Goal: Task Accomplishment & Management: Use online tool/utility

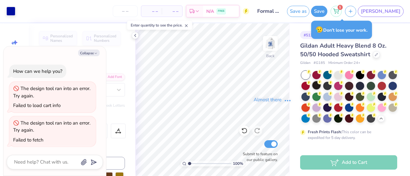
click at [94, 53] on icon "button" at bounding box center [96, 54] width 4 height 4
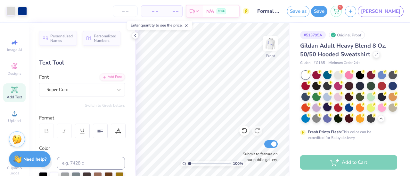
type textarea "x"
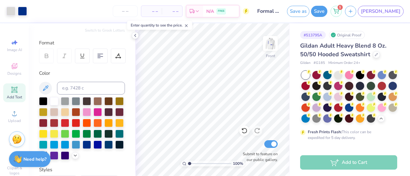
click at [402, 19] on div "Save as Save 1 JA" at bounding box center [348, 11] width 123 height 22
click at [400, 17] on div "Save as Save 1 JA" at bounding box center [348, 11] width 123 height 22
click at [399, 16] on link "[PERSON_NAME]" at bounding box center [380, 11] width 46 height 11
click at [269, 48] on img at bounding box center [270, 44] width 26 height 26
click at [270, 50] on img at bounding box center [270, 44] width 26 height 26
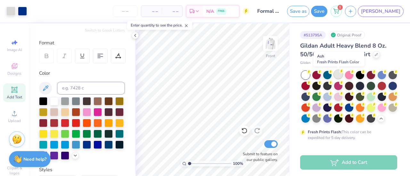
click at [337, 76] on div at bounding box center [338, 74] width 8 height 8
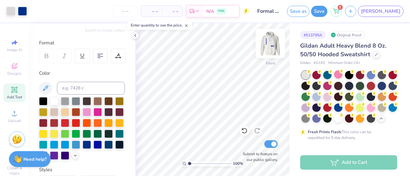
click at [272, 42] on img at bounding box center [270, 44] width 26 height 26
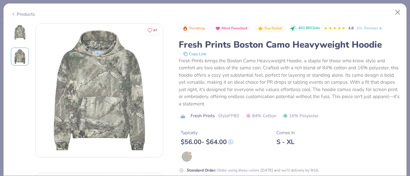
scroll to position [139, 0]
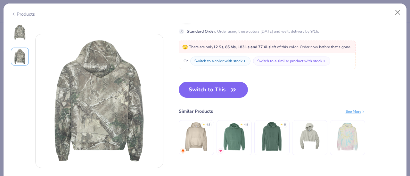
click at [21, 37] on img at bounding box center [19, 32] width 15 height 15
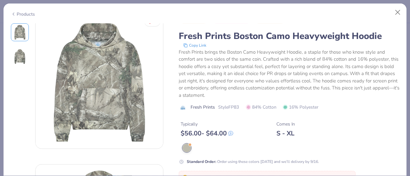
scroll to position [0, 0]
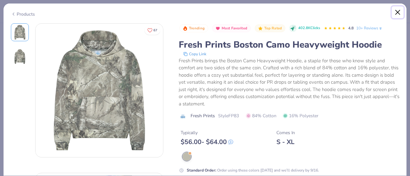
click at [397, 12] on button "Close" at bounding box center [397, 12] width 12 height 12
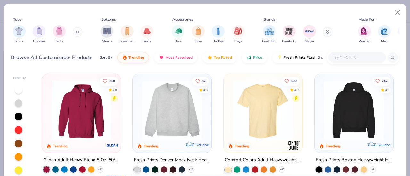
click at [61, 104] on img at bounding box center [81, 111] width 66 height 60
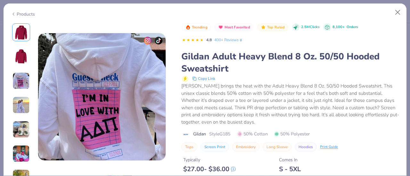
scroll to position [297, 0]
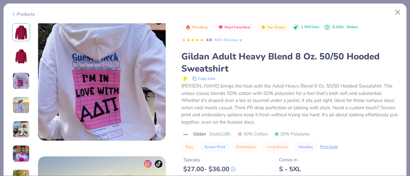
click at [18, 115] on div "162 +" at bounding box center [21, 108] width 21 height 170
click at [17, 100] on img at bounding box center [20, 105] width 17 height 17
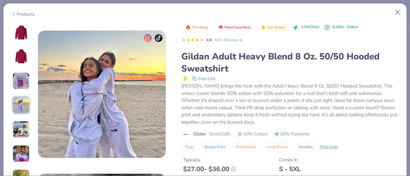
scroll to position [430, 0]
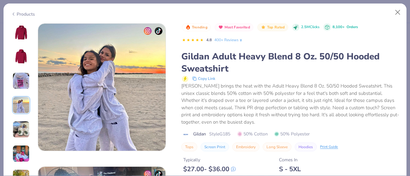
click at [22, 114] on div "162 +" at bounding box center [21, 108] width 21 height 170
click at [23, 136] on img at bounding box center [20, 129] width 17 height 17
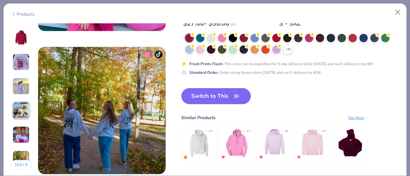
scroll to position [837, 0]
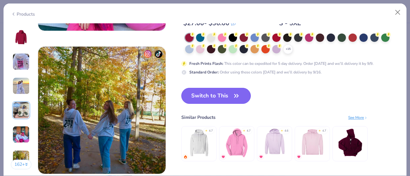
click at [243, 97] on button "Switch to This" at bounding box center [215, 96] width 69 height 16
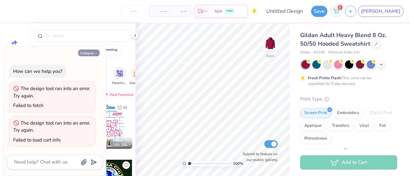
click at [87, 55] on button "Collapse" at bounding box center [88, 53] width 21 height 7
type textarea "x"
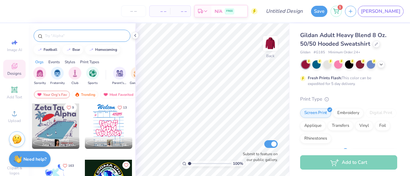
click at [71, 34] on input "text" at bounding box center [85, 36] width 82 height 6
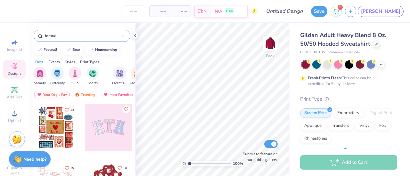
type input "formal"
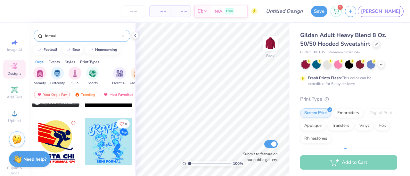
scroll to position [859, 0]
click at [274, 45] on img at bounding box center [270, 44] width 26 height 26
click at [382, 62] on icon at bounding box center [380, 63] width 5 height 5
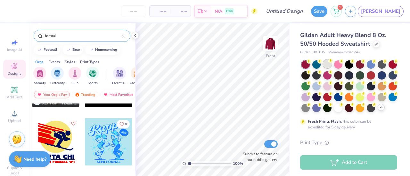
click at [329, 63] on div at bounding box center [327, 64] width 8 height 8
click at [98, 146] on div at bounding box center [108, 141] width 47 height 47
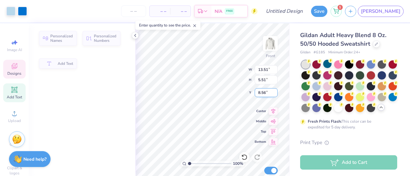
type input "13.51"
type input "5.51"
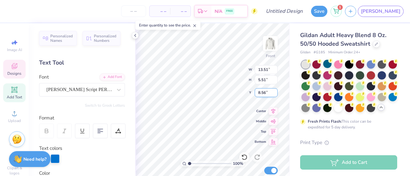
scroll to position [5, 1]
type textarea "K"
type textarea "Alpha Phi"
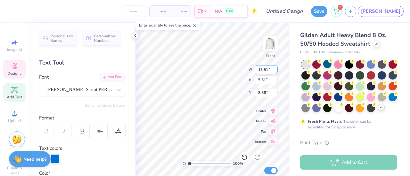
click at [263, 68] on input "13.51" at bounding box center [265, 69] width 23 height 9
type input "51"
click at [263, 68] on input "51" at bounding box center [265, 69] width 23 height 9
type input "6.19"
type input "7.68"
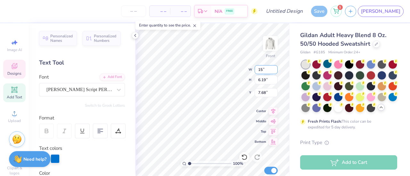
click at [275, 72] on input "15" at bounding box center [265, 69] width 23 height 9
click at [275, 70] on input "14.99" at bounding box center [265, 69] width 23 height 9
click at [275, 70] on input "14.98" at bounding box center [265, 69] width 23 height 9
click at [275, 70] on input "14.97" at bounding box center [265, 69] width 23 height 9
click at [275, 70] on input "14.96" at bounding box center [265, 69] width 23 height 9
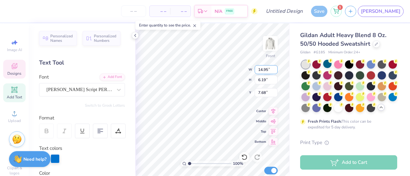
click at [275, 70] on input "14.95" at bounding box center [265, 69] width 23 height 9
click at [275, 70] on input "14.94" at bounding box center [265, 69] width 23 height 9
click at [275, 70] on input "14.93" at bounding box center [265, 69] width 23 height 9
click at [275, 70] on input "14.92" at bounding box center [265, 69] width 23 height 9
click at [275, 70] on input "14.91" at bounding box center [265, 69] width 23 height 9
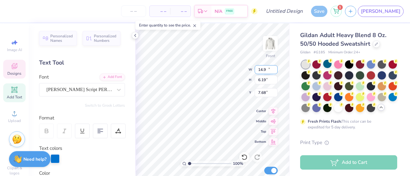
click at [275, 70] on input "14.9" at bounding box center [265, 69] width 23 height 9
click at [275, 70] on input "14.89" at bounding box center [265, 69] width 23 height 9
click at [275, 70] on input "14.88" at bounding box center [265, 69] width 23 height 9
click at [275, 70] on input "14.87" at bounding box center [265, 69] width 23 height 9
click at [275, 70] on input "14.86" at bounding box center [265, 69] width 23 height 9
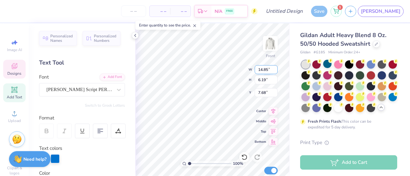
type input "14.85"
click at [275, 70] on input "14.85" at bounding box center [265, 69] width 23 height 9
click at [274, 72] on input "15" at bounding box center [265, 69] width 23 height 9
click at [274, 72] on input "14.99" at bounding box center [265, 69] width 23 height 9
click at [274, 72] on input "14.98" at bounding box center [265, 69] width 23 height 9
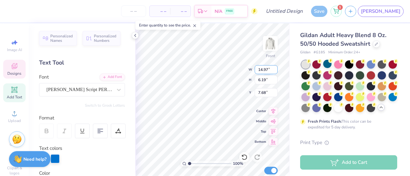
click at [274, 72] on input "14.97" at bounding box center [265, 69] width 23 height 9
click at [274, 72] on input "14.96" at bounding box center [265, 69] width 23 height 9
click at [274, 72] on input "14.95" at bounding box center [265, 69] width 23 height 9
click at [274, 72] on input "14.94" at bounding box center [265, 69] width 23 height 9
click at [274, 72] on input "14.93" at bounding box center [265, 69] width 23 height 9
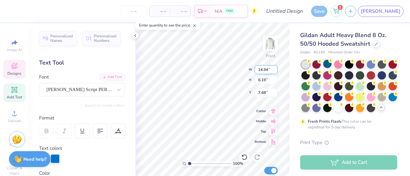
click at [275, 69] on input "14.94" at bounding box center [265, 69] width 23 height 9
click at [275, 69] on input "14.95" at bounding box center [265, 69] width 23 height 9
type input "14.78"
click at [275, 71] on input "14.78" at bounding box center [265, 69] width 23 height 9
type input "13.78"
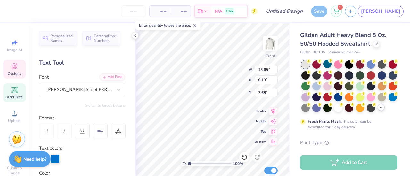
type input "5.45"
type input "8.49"
type input "3.38"
type input "2.84"
type input "11.29"
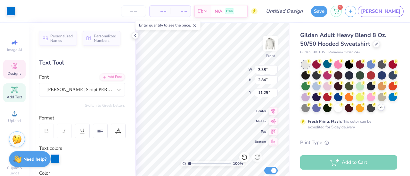
type input "2.07"
type input "1.12"
type input "12.20"
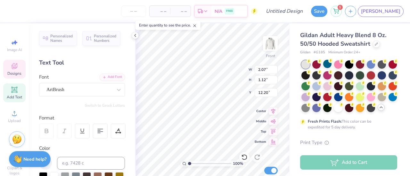
scroll to position [5, 1]
type textarea "2025"
type input "8.28"
type input "0.86"
type input "22.58"
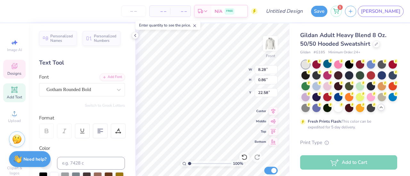
scroll to position [5, 3]
type textarea "S"
type textarea "IVY LEAGUE"
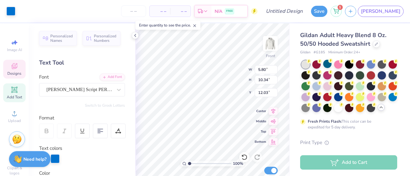
type input "5.80"
type input "10.34"
type input "12.03"
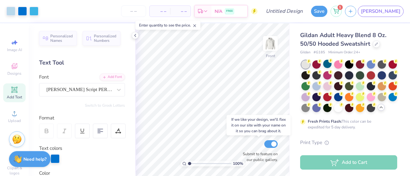
click at [244, 156] on div "100 % Front Submit to feature on our public gallery." at bounding box center [212, 99] width 155 height 153
click at [248, 153] on div "100 % Front Submit to feature on our public gallery." at bounding box center [212, 99] width 155 height 153
click at [241, 154] on div "100 % Front Submit to feature on our public gallery." at bounding box center [212, 99] width 155 height 153
click at [243, 153] on div "100 % Front Submit to feature on our public gallery." at bounding box center [212, 99] width 155 height 153
click at [184, 87] on div "100 % Front Submit to feature on our public gallery." at bounding box center [212, 99] width 155 height 153
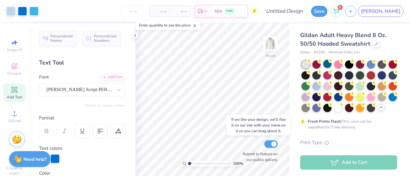
drag, startPoint x: 239, startPoint y: 154, endPoint x: 247, endPoint y: 156, distance: 8.2
click at [247, 156] on div "100 % Front Submit to feature on our public gallery." at bounding box center [212, 99] width 155 height 153
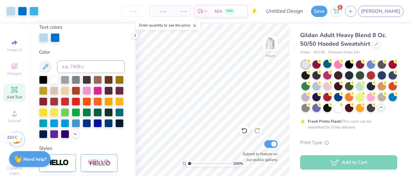
scroll to position [0, 0]
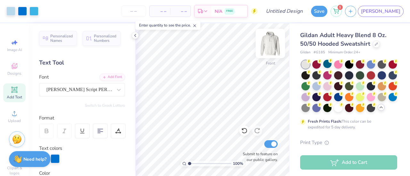
click at [268, 43] on img at bounding box center [270, 44] width 26 height 26
click at [268, 39] on img at bounding box center [270, 44] width 26 height 26
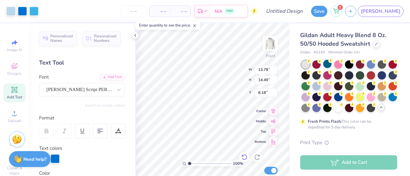
click at [243, 158] on icon at bounding box center [244, 157] width 6 height 6
type input "7.87"
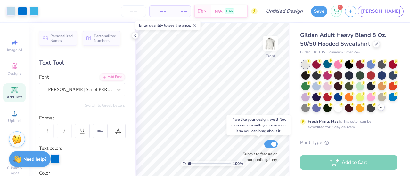
click at [241, 155] on div "100 % Front Submit to feature on our public gallery." at bounding box center [212, 99] width 155 height 153
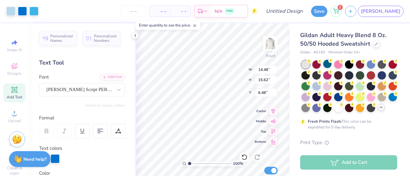
type input "6.48"
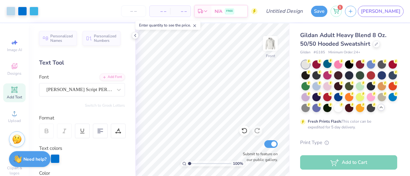
click at [272, 39] on img at bounding box center [270, 43] width 13 height 13
click at [7, 76] on span "Designs" at bounding box center [14, 73] width 14 height 5
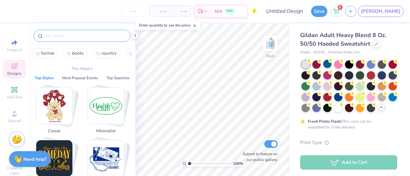
click at [83, 34] on input "text" at bounding box center [85, 36] width 82 height 6
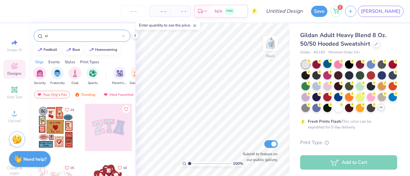
type input "s"
type input "f"
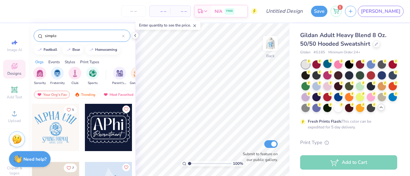
type input "simple"
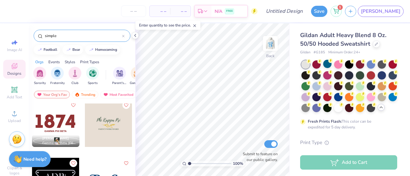
scroll to position [179, 0]
click at [60, 116] on div at bounding box center [55, 123] width 47 height 47
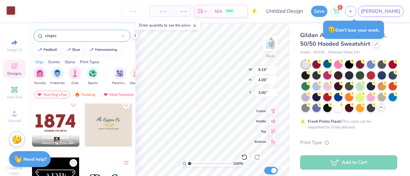
click at [10, 12] on div at bounding box center [10, 10] width 9 height 9
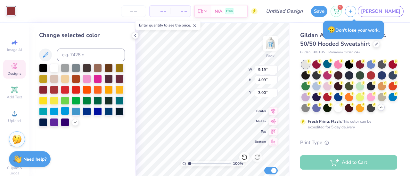
click at [63, 111] on div at bounding box center [65, 111] width 8 height 8
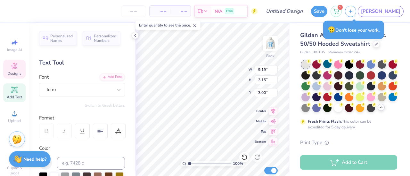
scroll to position [5, 1]
type textarea "1872"
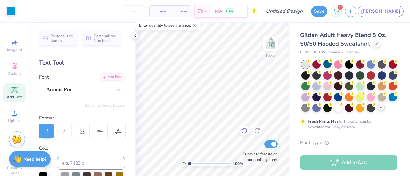
click at [242, 132] on icon at bounding box center [243, 131] width 5 height 6
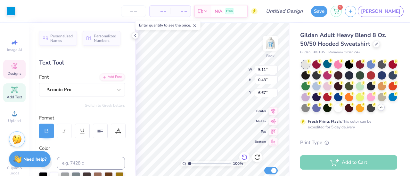
scroll to position [5, 1]
type textarea "G"
type textarea "A"
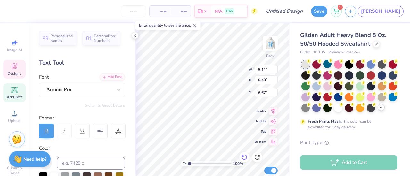
type textarea "ALPHA PHI"
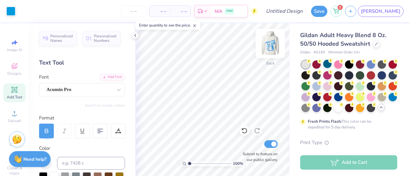
click at [269, 46] on img at bounding box center [270, 44] width 26 height 26
click at [269, 46] on img at bounding box center [270, 43] width 13 height 13
click at [264, 46] on img at bounding box center [270, 44] width 26 height 26
click at [270, 47] on img at bounding box center [270, 44] width 26 height 26
click at [264, 47] on img at bounding box center [270, 44] width 26 height 26
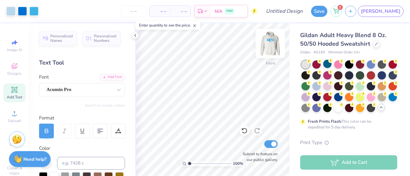
click at [275, 46] on img at bounding box center [270, 44] width 26 height 26
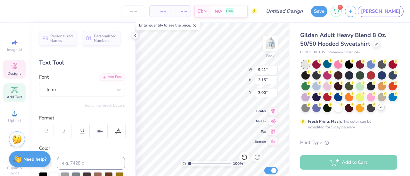
scroll to position [5, 1]
type textarea "1"
type textarea "ivy league"
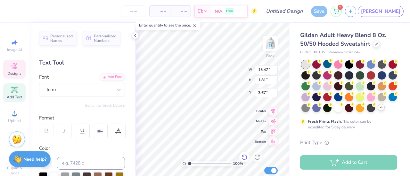
click at [246, 162] on div "100 % Back W 15.47 15.47 " H 1.81 1.81 " Y 3.67 3.67 " Center Middle Top Bottom…" at bounding box center [212, 99] width 155 height 153
click at [245, 160] on icon at bounding box center [243, 158] width 5 height 6
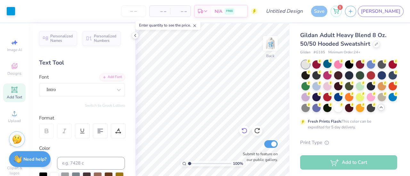
click at [244, 156] on label "Submit to feature on our public gallery." at bounding box center [258, 157] width 38 height 12
click at [264, 148] on input "Submit to feature on our public gallery." at bounding box center [270, 144] width 13 height 8
checkbox input "false"
click at [272, 43] on img at bounding box center [270, 44] width 26 height 26
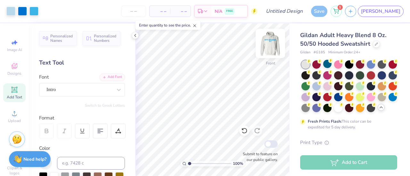
click at [272, 43] on img at bounding box center [270, 44] width 26 height 26
click at [271, 41] on img at bounding box center [270, 44] width 26 height 26
click at [271, 41] on img at bounding box center [270, 43] width 13 height 13
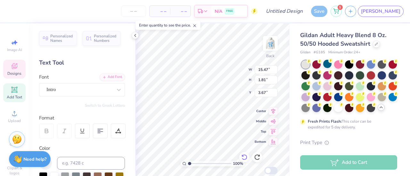
click at [246, 156] on icon at bounding box center [244, 157] width 6 height 6
type input "9.21"
type input "3.15"
type input "3.00"
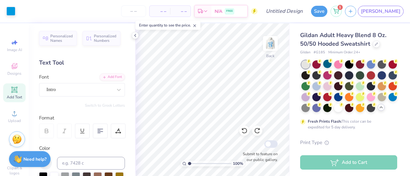
scroll to position [44, 0]
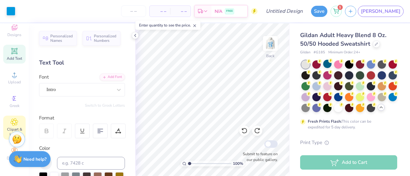
click at [10, 116] on div "Clipart & logos" at bounding box center [14, 128] width 22 height 24
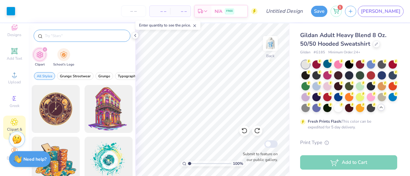
click at [65, 36] on input "text" at bounding box center [85, 36] width 82 height 6
type input "BOOT"
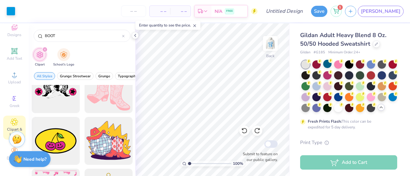
scroll to position [279, 0]
click at [109, 98] on div at bounding box center [108, 89] width 53 height 53
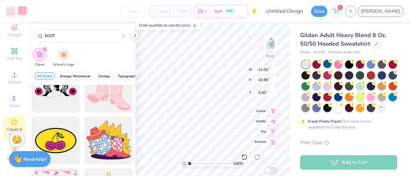
click at [26, 12] on div at bounding box center [22, 10] width 9 height 9
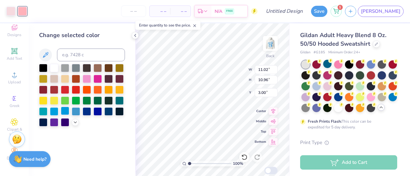
click at [65, 112] on div at bounding box center [65, 111] width 8 height 8
click at [11, 10] on div at bounding box center [10, 10] width 9 height 9
click at [52, 111] on div at bounding box center [54, 111] width 8 height 8
click at [76, 112] on div at bounding box center [76, 111] width 8 height 8
click at [38, 110] on div "Change selected color" at bounding box center [82, 99] width 106 height 153
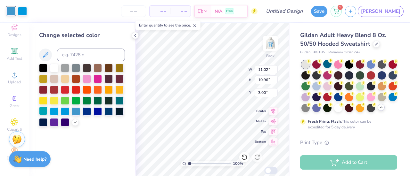
click at [43, 112] on div at bounding box center [43, 111] width 8 height 8
click at [23, 14] on div at bounding box center [22, 10] width 9 height 9
click at [70, 111] on div at bounding box center [82, 95] width 86 height 63
click at [76, 114] on div at bounding box center [76, 111] width 8 height 8
click at [63, 112] on div at bounding box center [65, 111] width 8 height 8
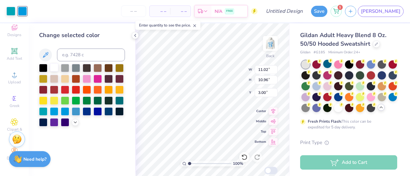
click at [54, 71] on div at bounding box center [54, 67] width 8 height 8
click at [6, 11] on div at bounding box center [10, 10] width 9 height 9
click at [51, 66] on div at bounding box center [54, 67] width 8 height 8
click at [22, 13] on div "– – Per Item – – Total Est. Delivery N/A FREE" at bounding box center [138, 11] width 239 height 22
click at [21, 12] on div "– – Per Item – – Total Est. Delivery N/A FREE" at bounding box center [138, 11] width 239 height 22
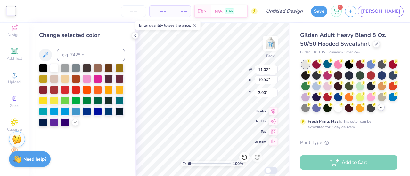
click at [21, 12] on div "– – Per Item – – Total Est. Delivery N/A FREE" at bounding box center [138, 11] width 239 height 22
click at [26, 13] on div "– – Per Item – – Total Est. Delivery N/A FREE" at bounding box center [138, 11] width 239 height 22
click at [11, 11] on div at bounding box center [10, 11] width 9 height 9
click at [56, 113] on div at bounding box center [54, 111] width 8 height 8
click at [246, 156] on icon at bounding box center [244, 157] width 6 height 6
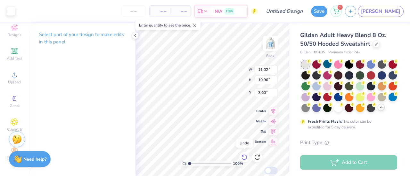
click at [246, 156] on icon at bounding box center [244, 157] width 6 height 6
click at [6, 8] on div at bounding box center [10, 10] width 9 height 9
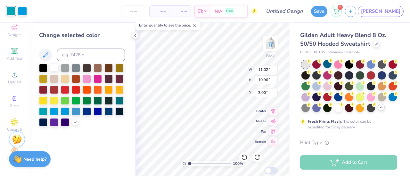
click at [52, 68] on div at bounding box center [54, 67] width 8 height 8
click at [22, 11] on div at bounding box center [22, 10] width 9 height 9
click at [69, 111] on div at bounding box center [65, 111] width 8 height 8
click at [76, 114] on div at bounding box center [76, 111] width 8 height 8
type input "2.51"
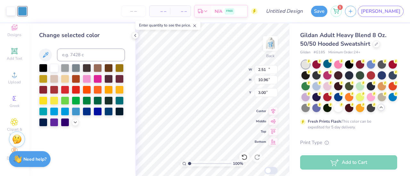
type input "2.50"
type input "11.46"
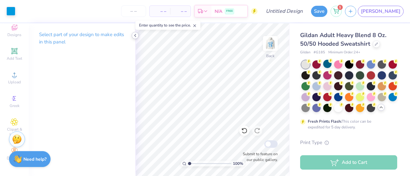
click at [132, 36] on icon at bounding box center [134, 35] width 5 height 5
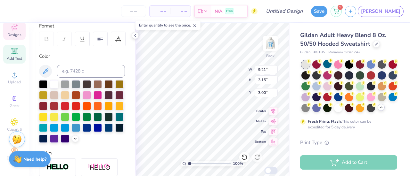
scroll to position [108, 0]
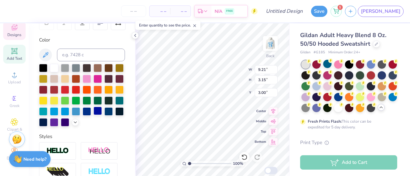
click at [93, 115] on div at bounding box center [97, 111] width 8 height 8
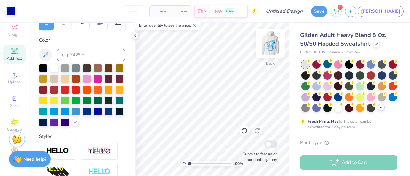
click at [273, 47] on img at bounding box center [270, 44] width 26 height 26
click at [9, 14] on div at bounding box center [10, 10] width 9 height 9
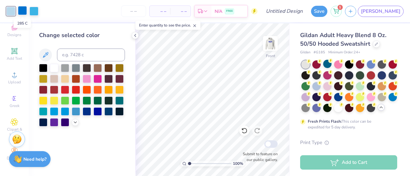
click at [22, 10] on div at bounding box center [22, 10] width 9 height 9
click at [86, 111] on div at bounding box center [87, 111] width 8 height 8
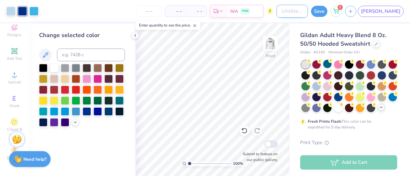
click at [308, 9] on input "Design Title" at bounding box center [291, 11] width 31 height 13
type input "Formal Idea 2"
click at [327, 8] on button "Save" at bounding box center [319, 10] width 16 height 11
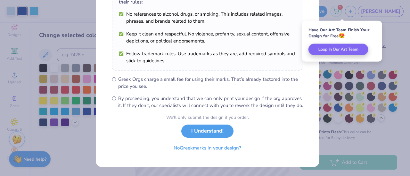
scroll to position [122, 0]
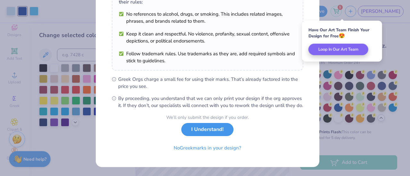
click at [204, 128] on button "I Understand!" at bounding box center [207, 129] width 52 height 13
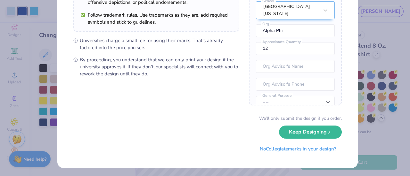
scroll to position [101, 0]
click at [284, 50] on input "12" at bounding box center [295, 49] width 79 height 13
type input "1"
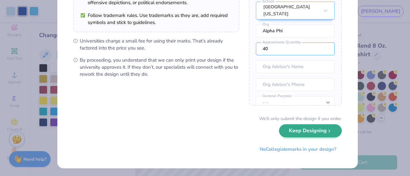
type input "40"
click at [283, 137] on div "We’ll only submit the design if you order. Keep Designing No Collegiate marks i…" at bounding box center [207, 136] width 268 height 40
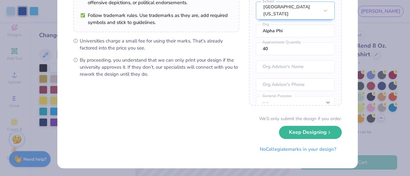
scroll to position [28, 0]
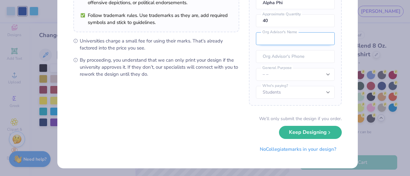
click at [285, 38] on input "text" at bounding box center [295, 38] width 79 height 13
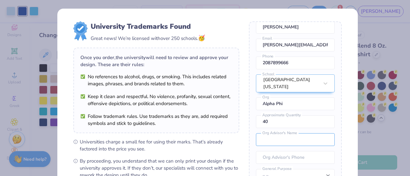
scroll to position [101, 0]
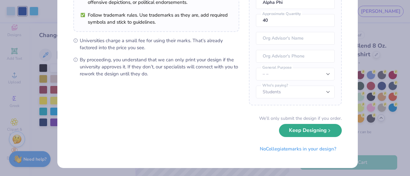
click at [310, 133] on button "Keep Designing" at bounding box center [310, 130] width 63 height 13
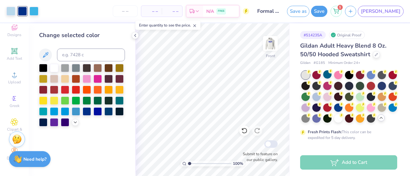
scroll to position [28, 0]
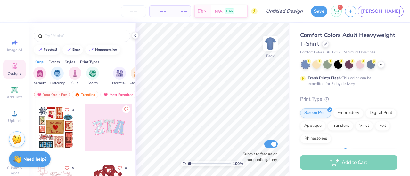
click at [384, 66] on div at bounding box center [349, 64] width 96 height 8
click at [383, 64] on icon at bounding box center [380, 63] width 5 height 5
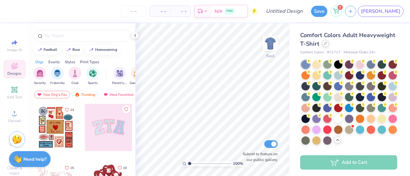
click at [329, 46] on div at bounding box center [325, 43] width 7 height 7
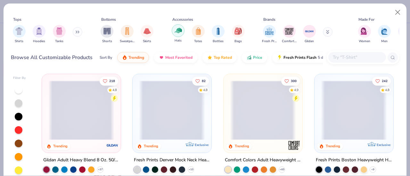
click at [179, 33] on img "filter for Hats" at bounding box center [177, 30] width 7 height 7
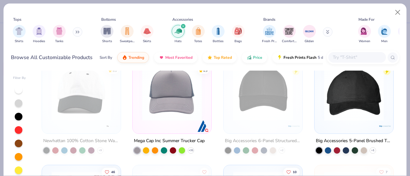
scroll to position [11, 0]
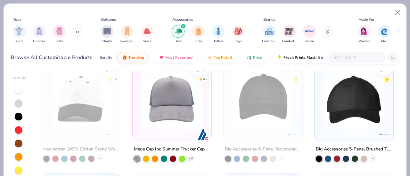
click at [341, 54] on input "text" at bounding box center [356, 57] width 49 height 7
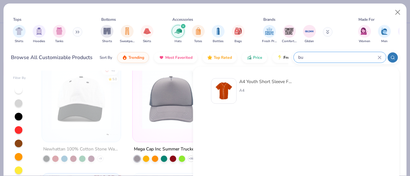
type input "b"
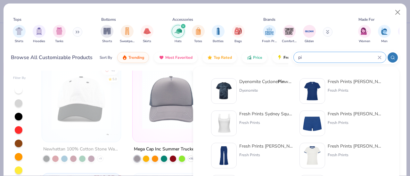
type input "p"
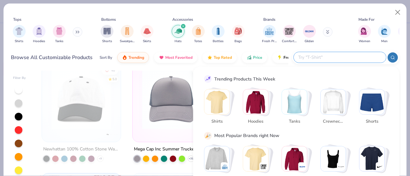
scroll to position [22, 0]
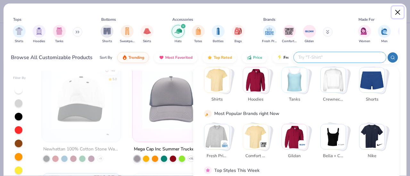
click at [398, 11] on button "Close" at bounding box center [397, 12] width 12 height 12
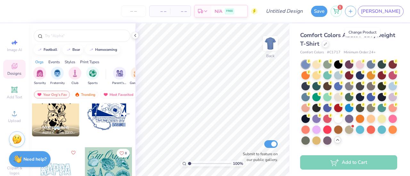
scroll to position [713, 0]
